Goal: Task Accomplishment & Management: Manage account settings

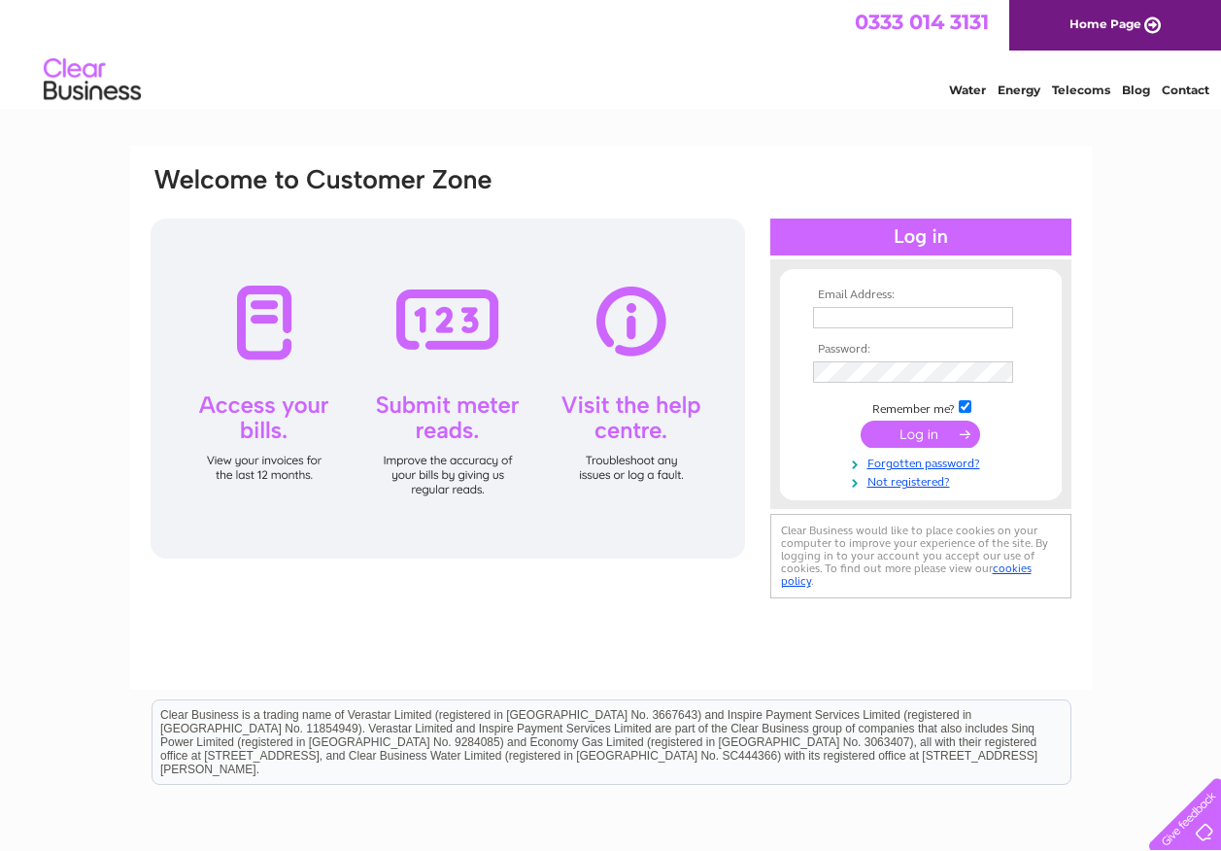
click at [847, 318] on input "text" at bounding box center [913, 317] width 200 height 21
type input "whitelaw@hwhitelaw.co.uk"
click at [964, 405] on input "checkbox" at bounding box center [965, 408] width 13 height 13
checkbox input "false"
click at [951, 434] on input "submit" at bounding box center [920, 434] width 119 height 27
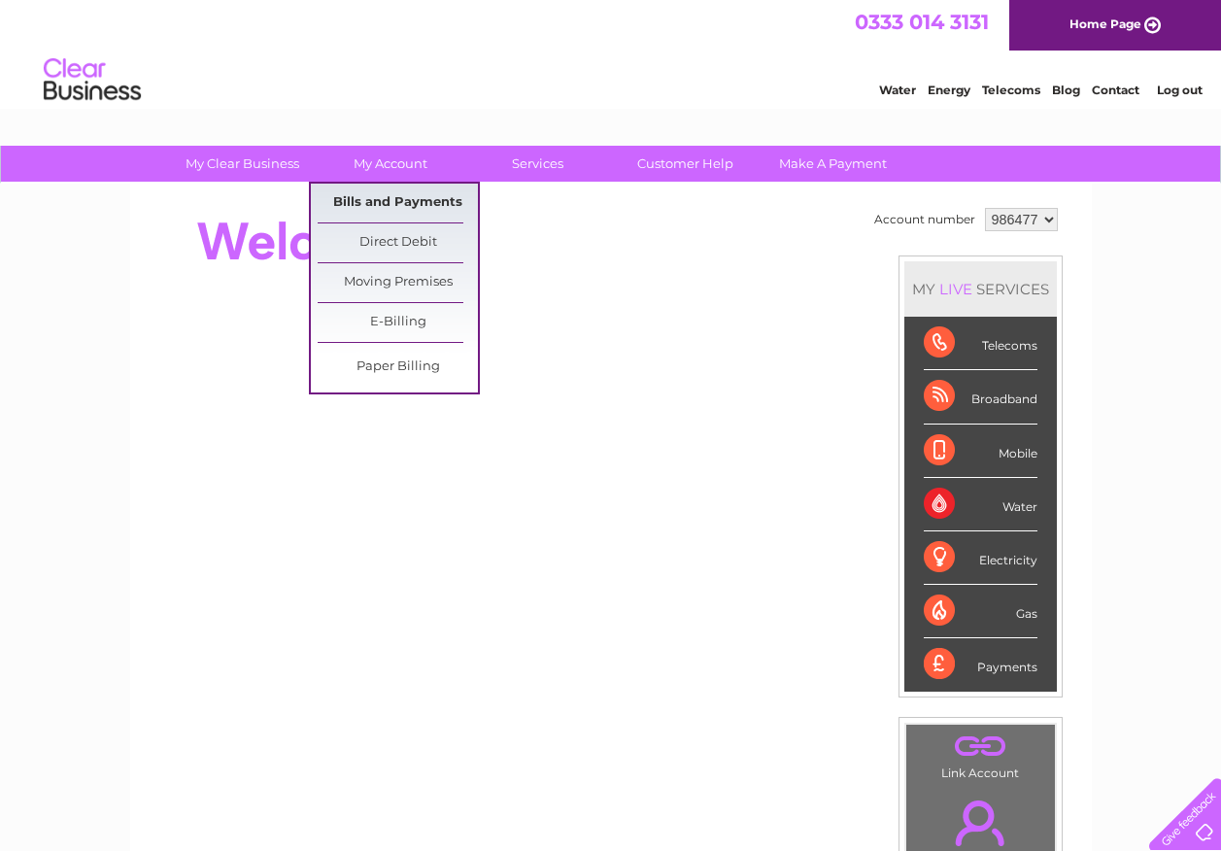
click at [384, 194] on link "Bills and Payments" at bounding box center [398, 203] width 160 height 39
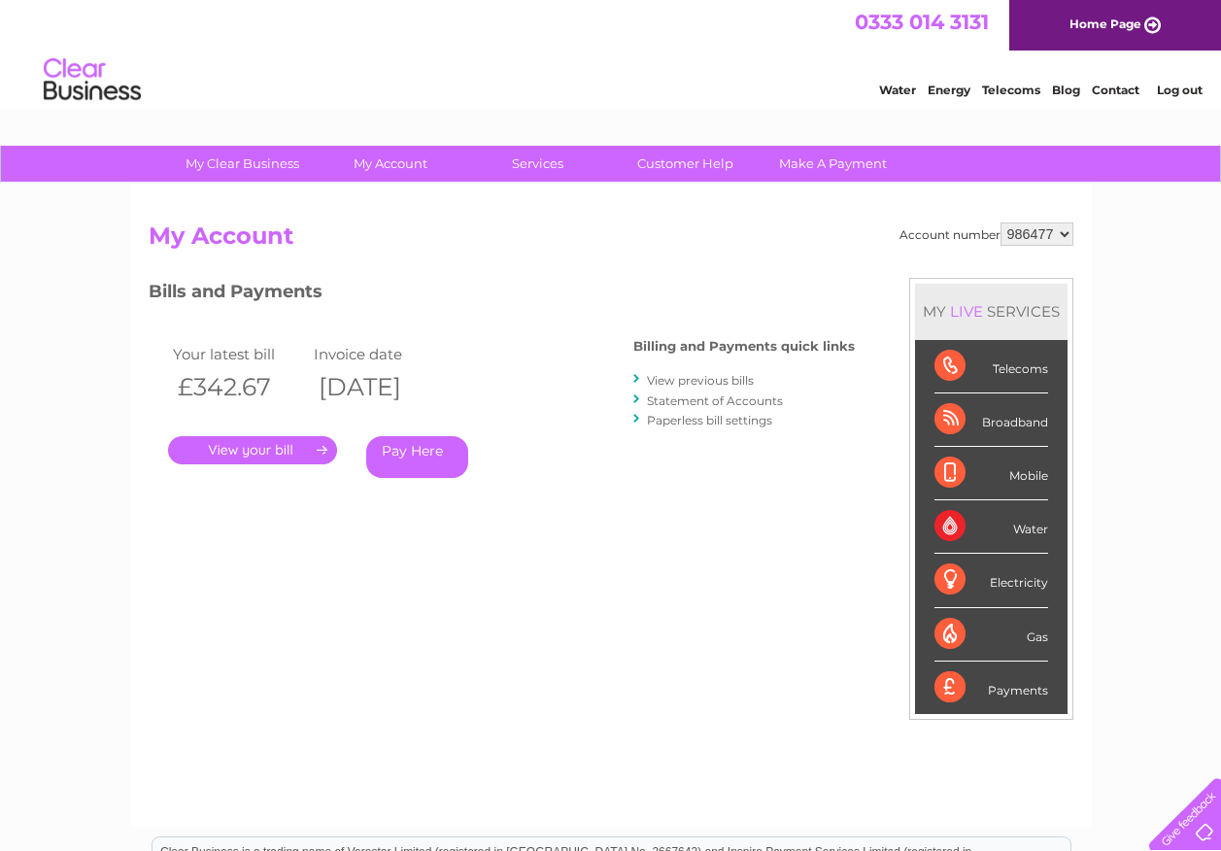
click at [1068, 233] on select "986477 986482 986483 986484 986711 989074" at bounding box center [1037, 233] width 73 height 23
select select "986482"
click at [1001, 222] on select "986477 986482 986483 986484 986711 989074" at bounding box center [1037, 233] width 73 height 23
click at [252, 452] on link "." at bounding box center [252, 450] width 169 height 28
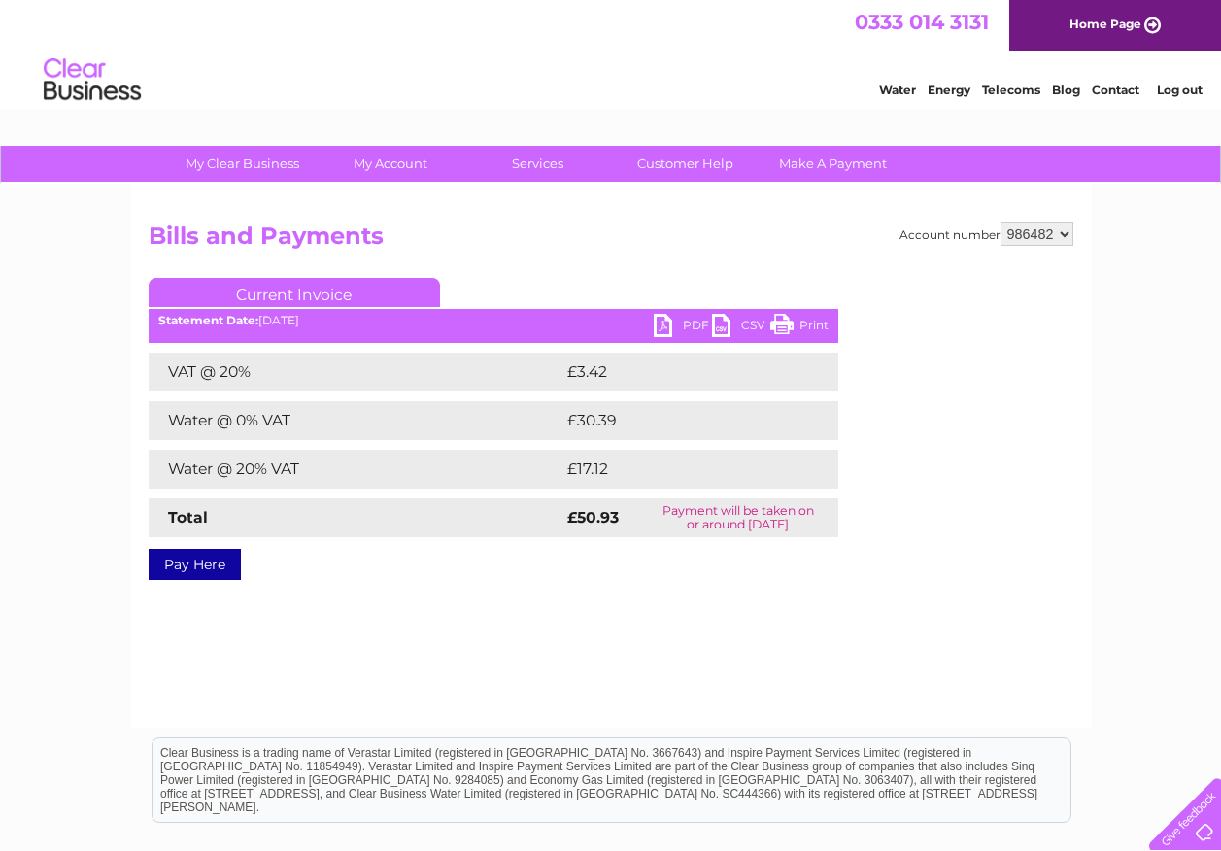
click at [669, 323] on link "PDF" at bounding box center [683, 328] width 58 height 28
click at [1066, 236] on select "986477 986482 986483 986484 986711 989074" at bounding box center [1037, 233] width 73 height 23
select select "986483"
click at [1001, 222] on select "986477 986482 986483 986484 986711 989074" at bounding box center [1037, 233] width 73 height 23
click at [660, 326] on link "PDF" at bounding box center [683, 328] width 58 height 28
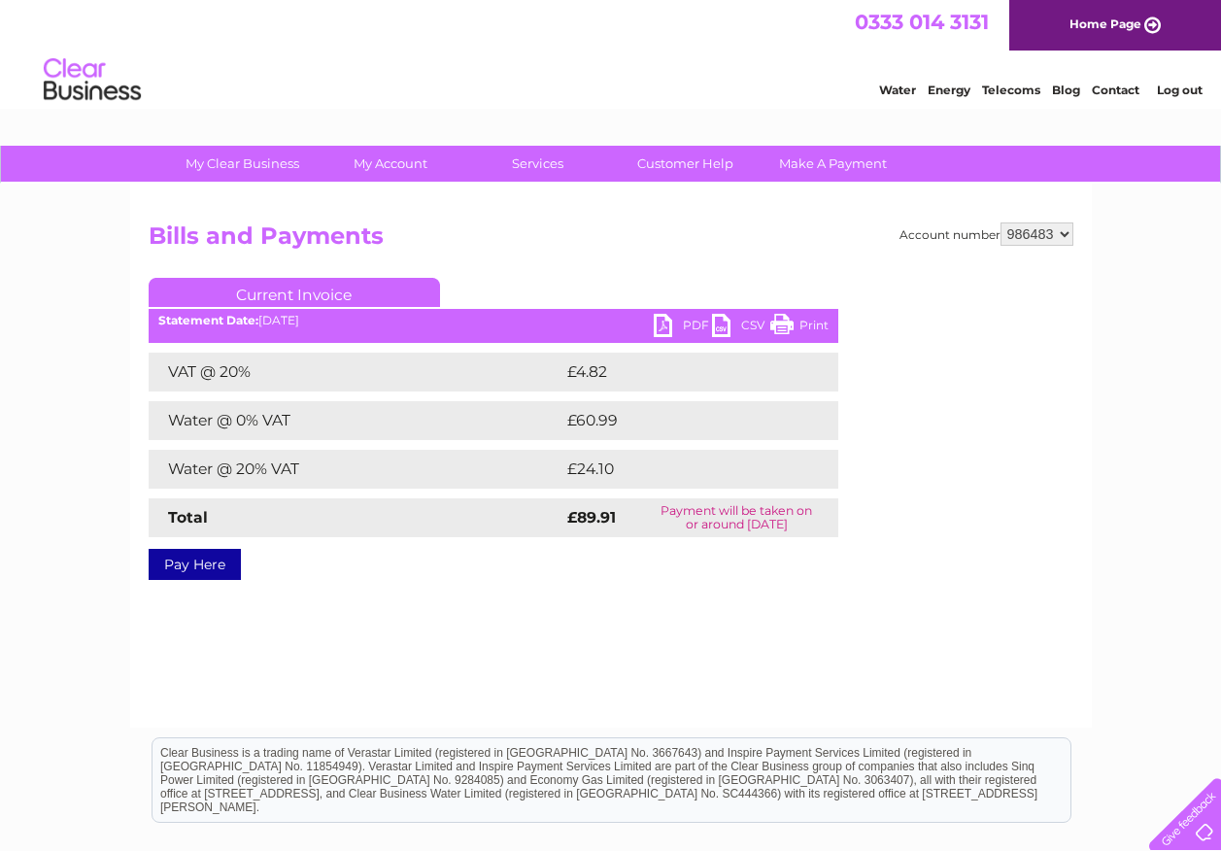
click at [1065, 237] on select "986477 986482 986483 986484 986711 989074" at bounding box center [1037, 233] width 73 height 23
select select "986484"
click at [1001, 222] on select "986477 986482 986483 986484 986711 989074" at bounding box center [1037, 233] width 73 height 23
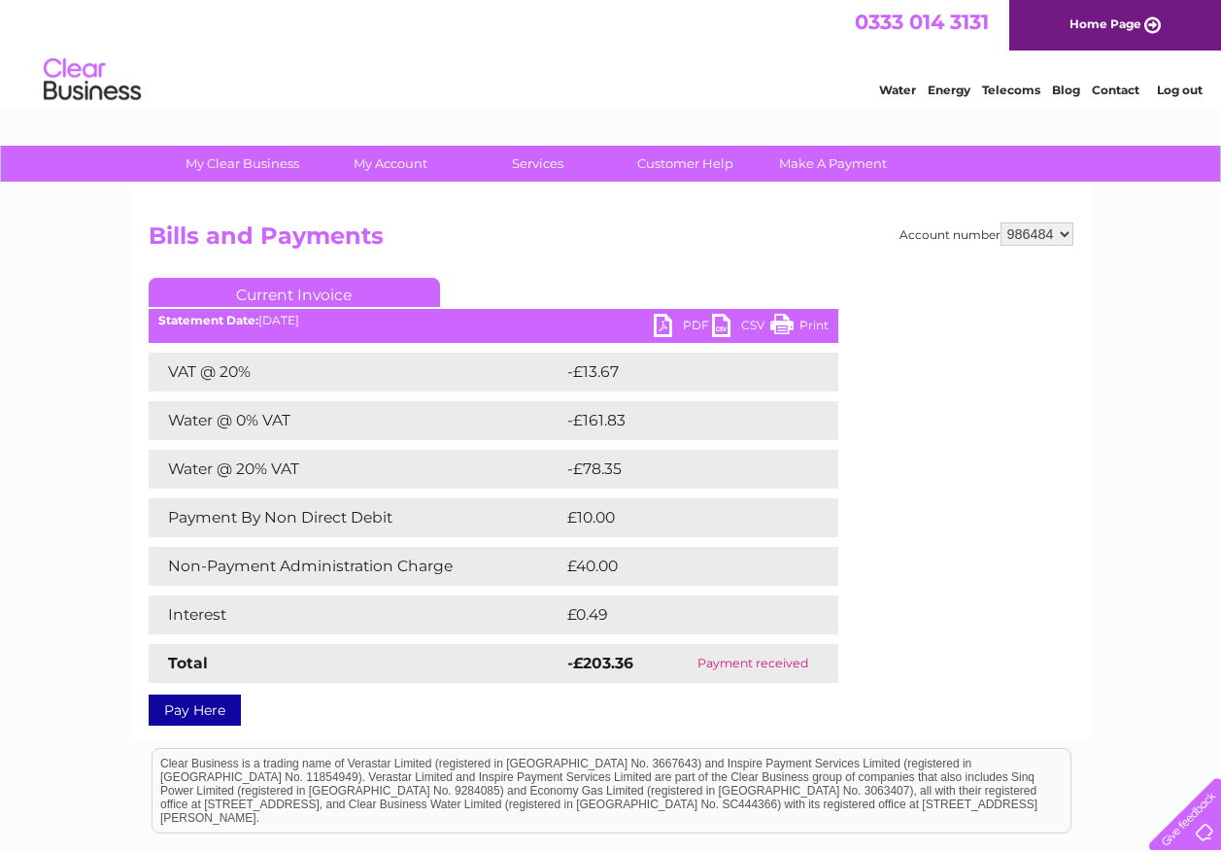
click at [1065, 230] on select "986477 986482 986483 986484 986711 989074" at bounding box center [1037, 233] width 73 height 23
select select "986711"
click at [1001, 222] on select "986477 986482 986483 986484 986711 989074" at bounding box center [1037, 233] width 73 height 23
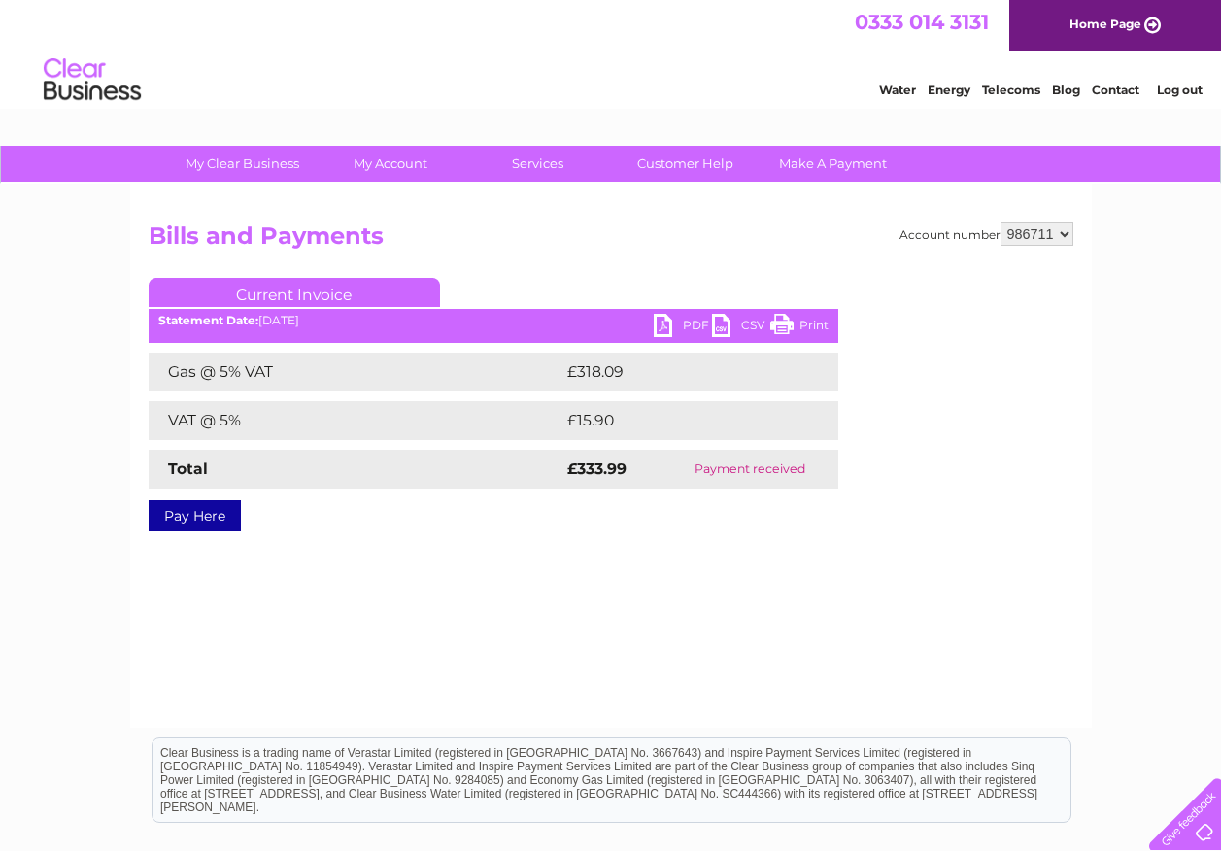
click at [1064, 233] on select "986477 986482 986483 986484 986711 989074" at bounding box center [1037, 233] width 73 height 23
select select "989074"
click at [1001, 222] on select "986477 986482 986483 986484 986711 989074" at bounding box center [1037, 233] width 73 height 23
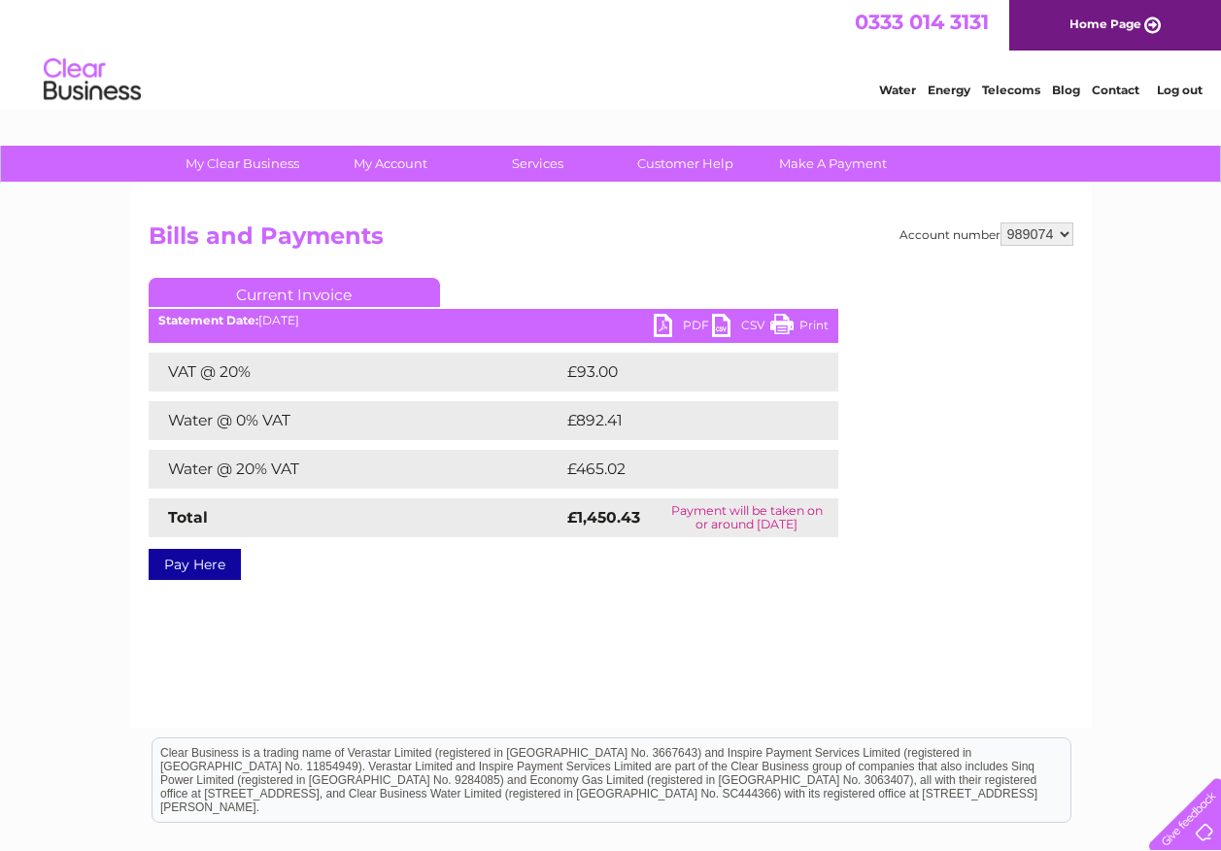
click at [658, 324] on link "PDF" at bounding box center [683, 328] width 58 height 28
click at [1198, 92] on link "Log out" at bounding box center [1180, 90] width 46 height 15
